Goal: Check status: Check status

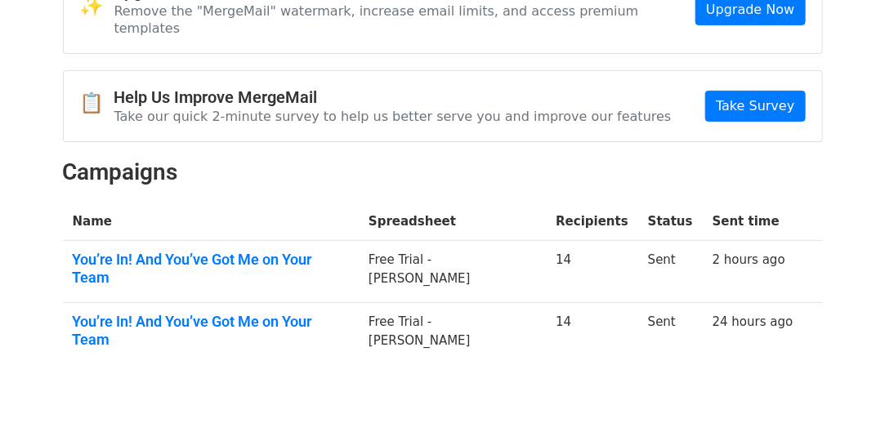
scroll to position [107, 0]
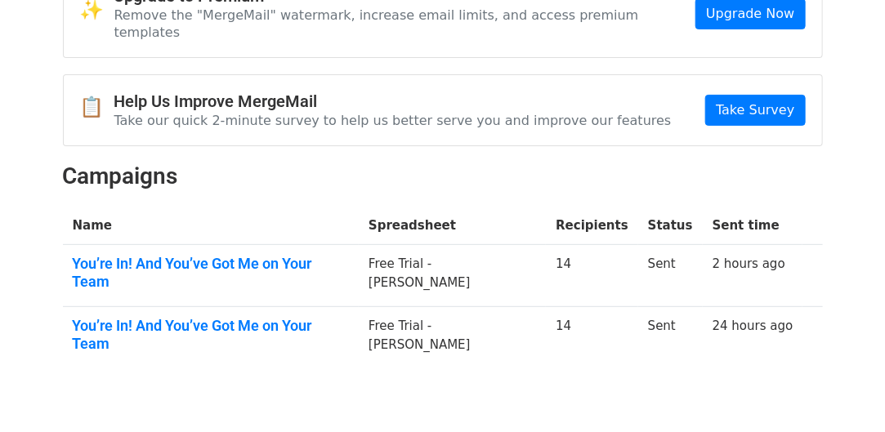
click at [243, 245] on td "You’re In! And You’ve Got Me on Your Team" at bounding box center [211, 276] width 297 height 62
click at [243, 255] on link "You’re In! And You’ve Got Me on Your Team" at bounding box center [211, 272] width 277 height 35
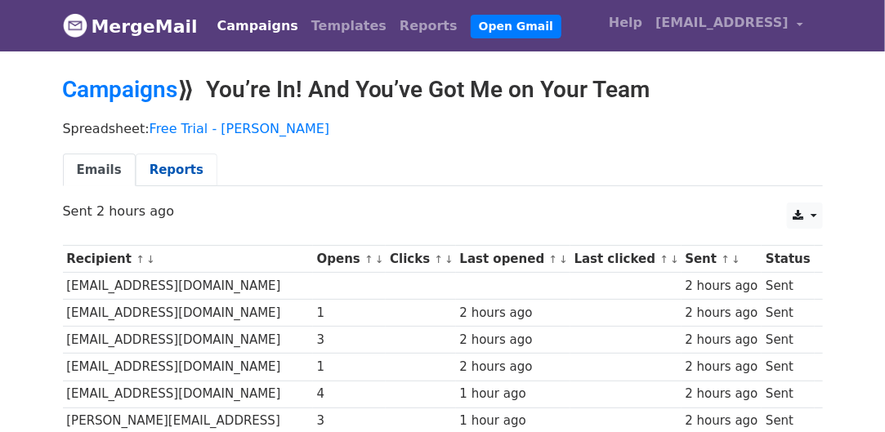
click at [174, 163] on link "Reports" at bounding box center [177, 171] width 82 height 34
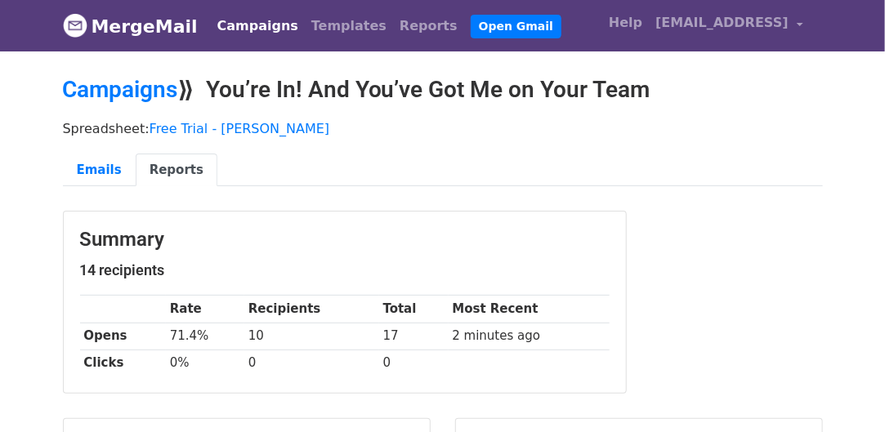
click at [257, 33] on link "Campaigns" at bounding box center [258, 26] width 94 height 33
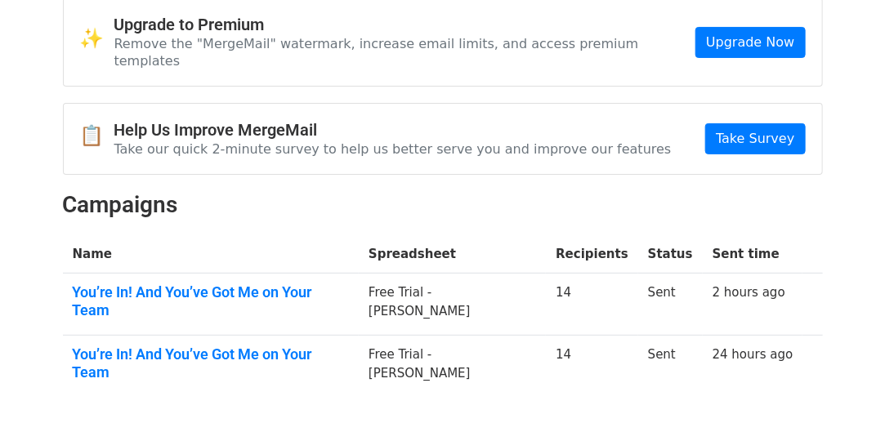
scroll to position [133, 0]
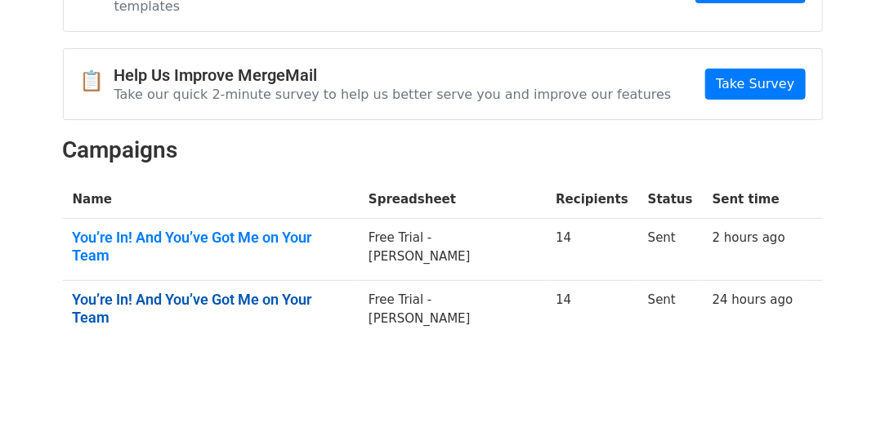
click at [286, 291] on link "You’re In! And You’ve Got Me on Your Team" at bounding box center [211, 308] width 277 height 35
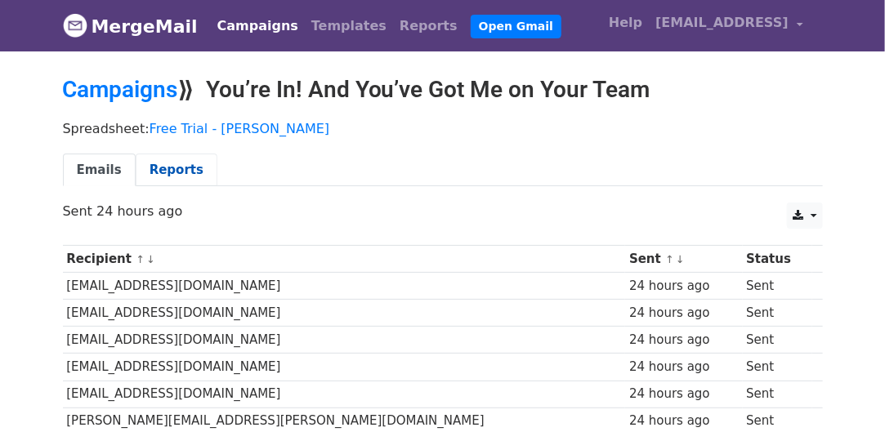
click at [164, 178] on link "Reports" at bounding box center [177, 171] width 82 height 34
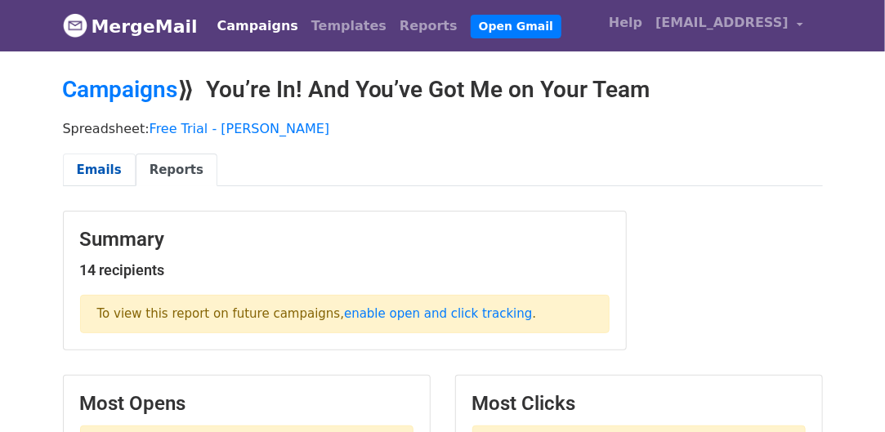
click at [106, 165] on link "Emails" at bounding box center [99, 171] width 73 height 34
